Goal: Download file/media

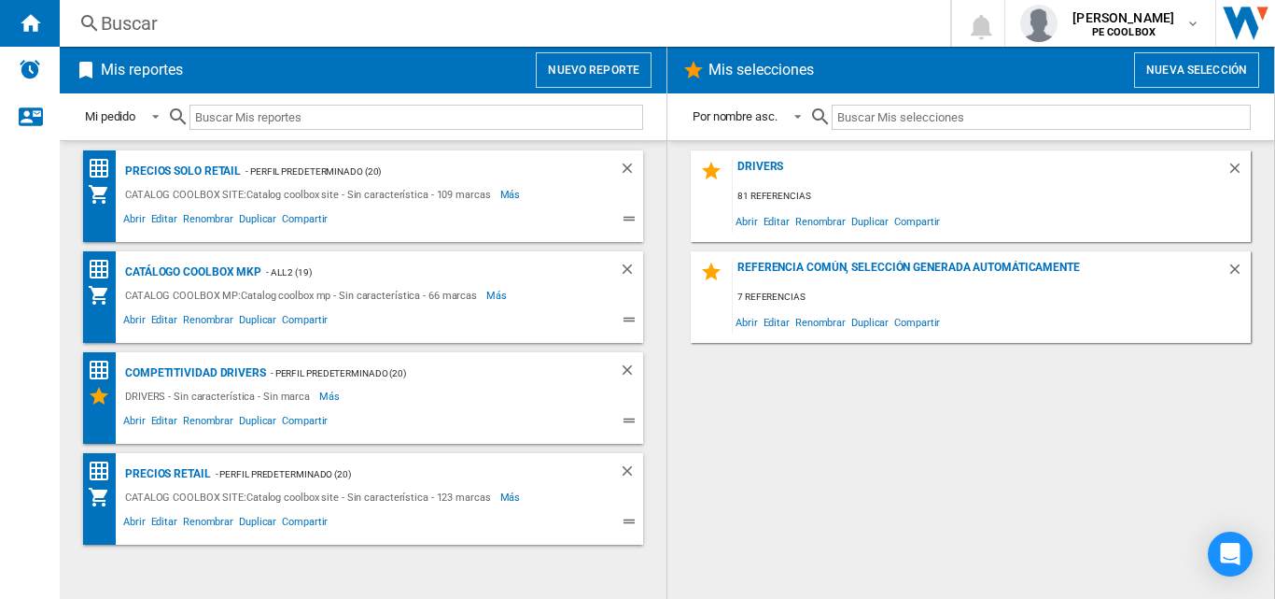
click at [718, 383] on div "DRIVERS 81 referencias Abrir Editar Renombrar Duplicar Compartir Referencia com…" at bounding box center [971, 369] width 570 height 439
click at [177, 471] on div "PRECIOS RETAIL" at bounding box center [165, 473] width 91 height 23
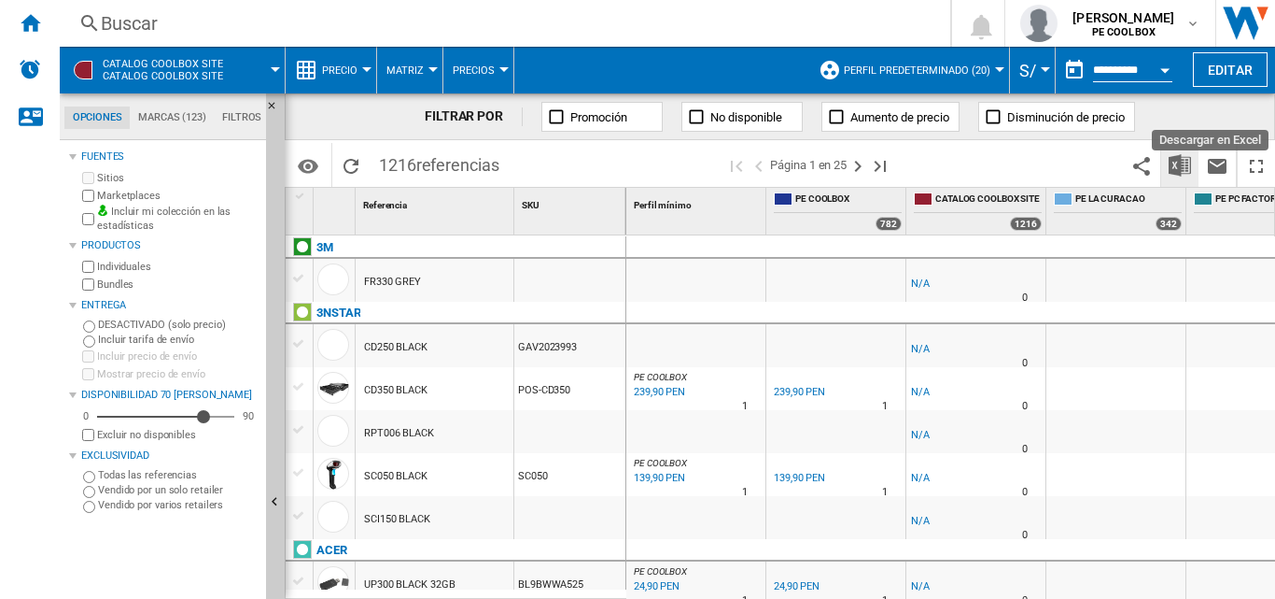
click at [1172, 162] on img "Descargar en Excel" at bounding box center [1180, 165] width 22 height 22
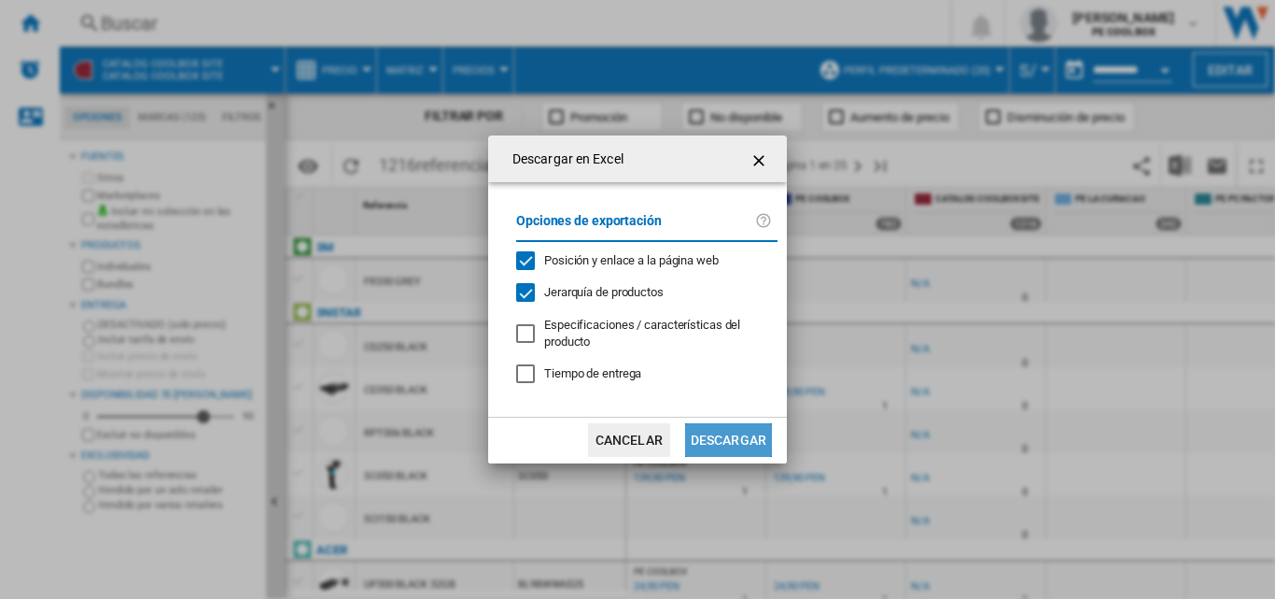
click at [748, 440] on button "Descargar" at bounding box center [728, 440] width 87 height 34
